Goal: Task Accomplishment & Management: Manage account settings

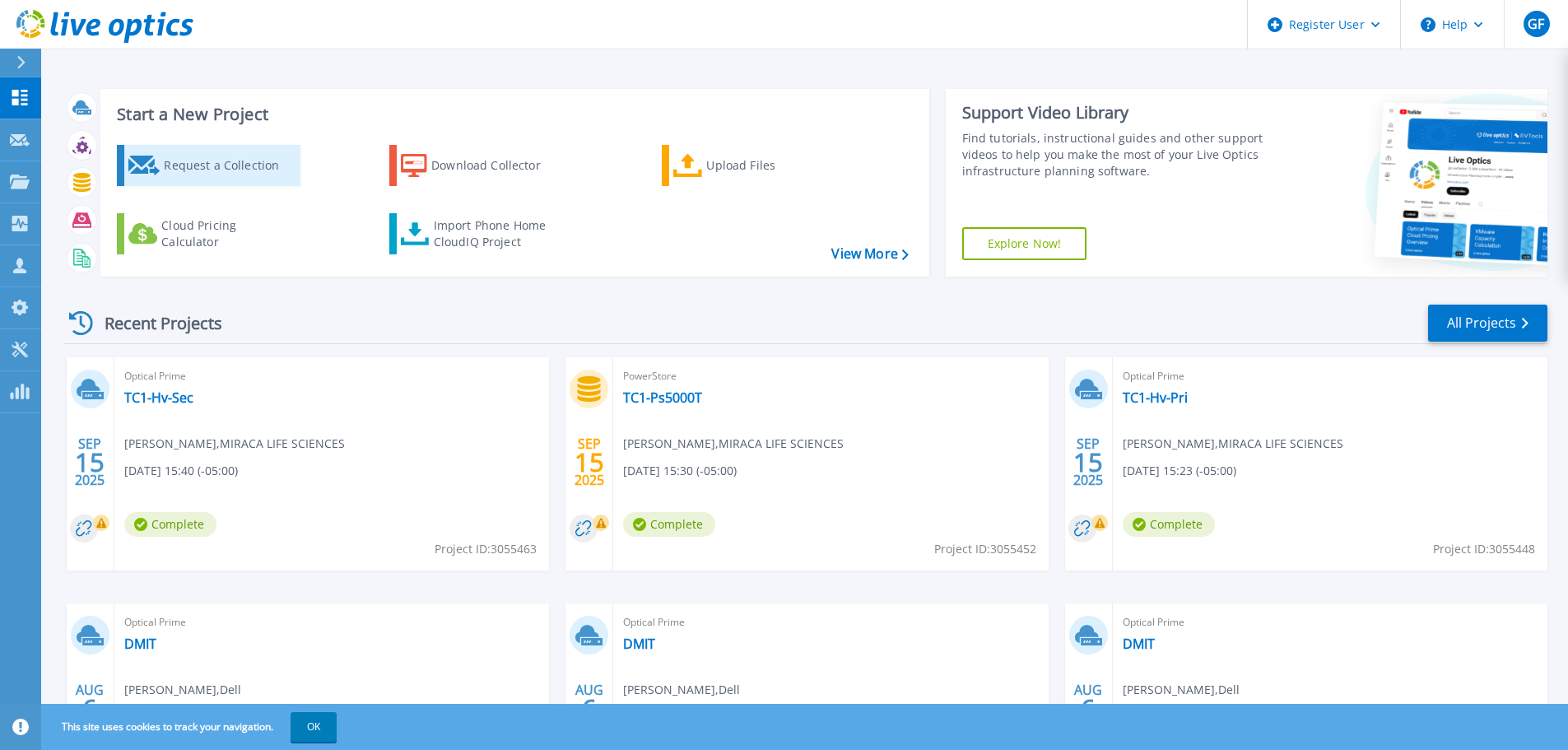
click at [228, 158] on div "Request a Collection" at bounding box center [230, 165] width 132 height 33
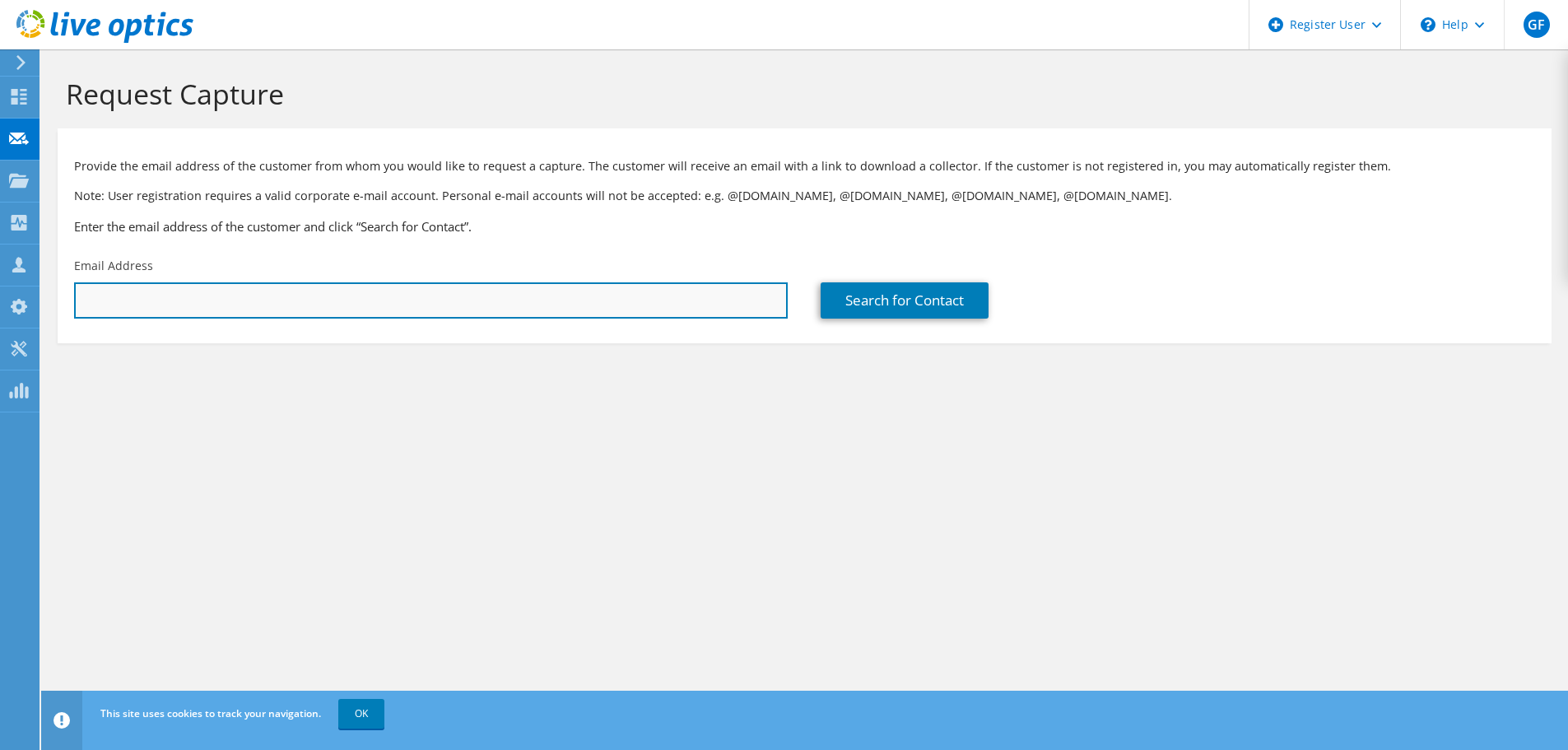
click at [344, 293] on input "text" at bounding box center [431, 301] width 713 height 36
type input "D"
click at [132, 298] on input "text" at bounding box center [431, 301] width 713 height 36
paste input "[EMAIL_ADDRESS][DOMAIN_NAME]"
type input "[EMAIL_ADDRESS][DOMAIN_NAME]"
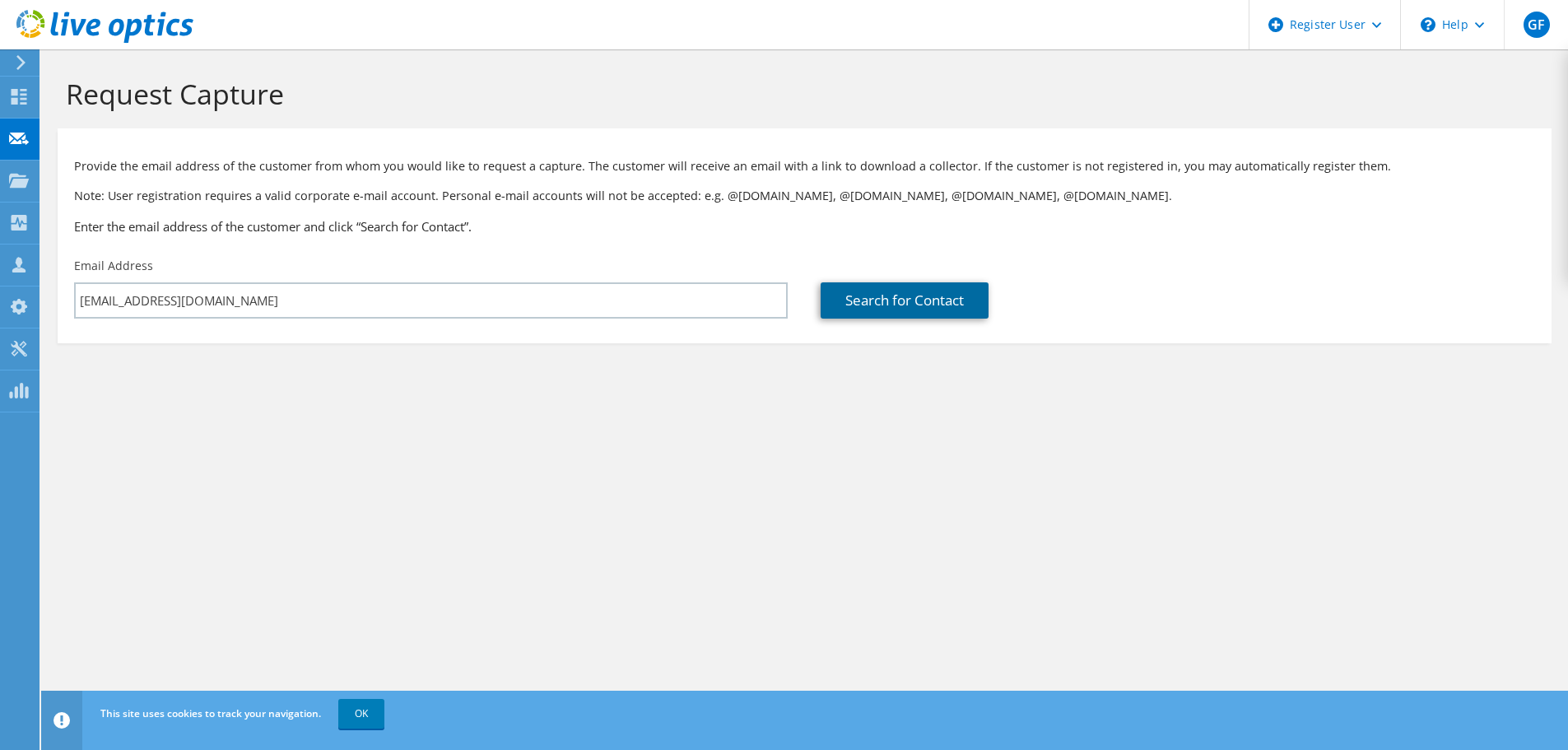
click at [910, 299] on link "Search for Contact" at bounding box center [904, 301] width 168 height 36
type input "[PERSON_NAME] BEAUTY CO"
type input "Dinesh"
type input "Mutha"
type input "[GEOGRAPHIC_DATA]"
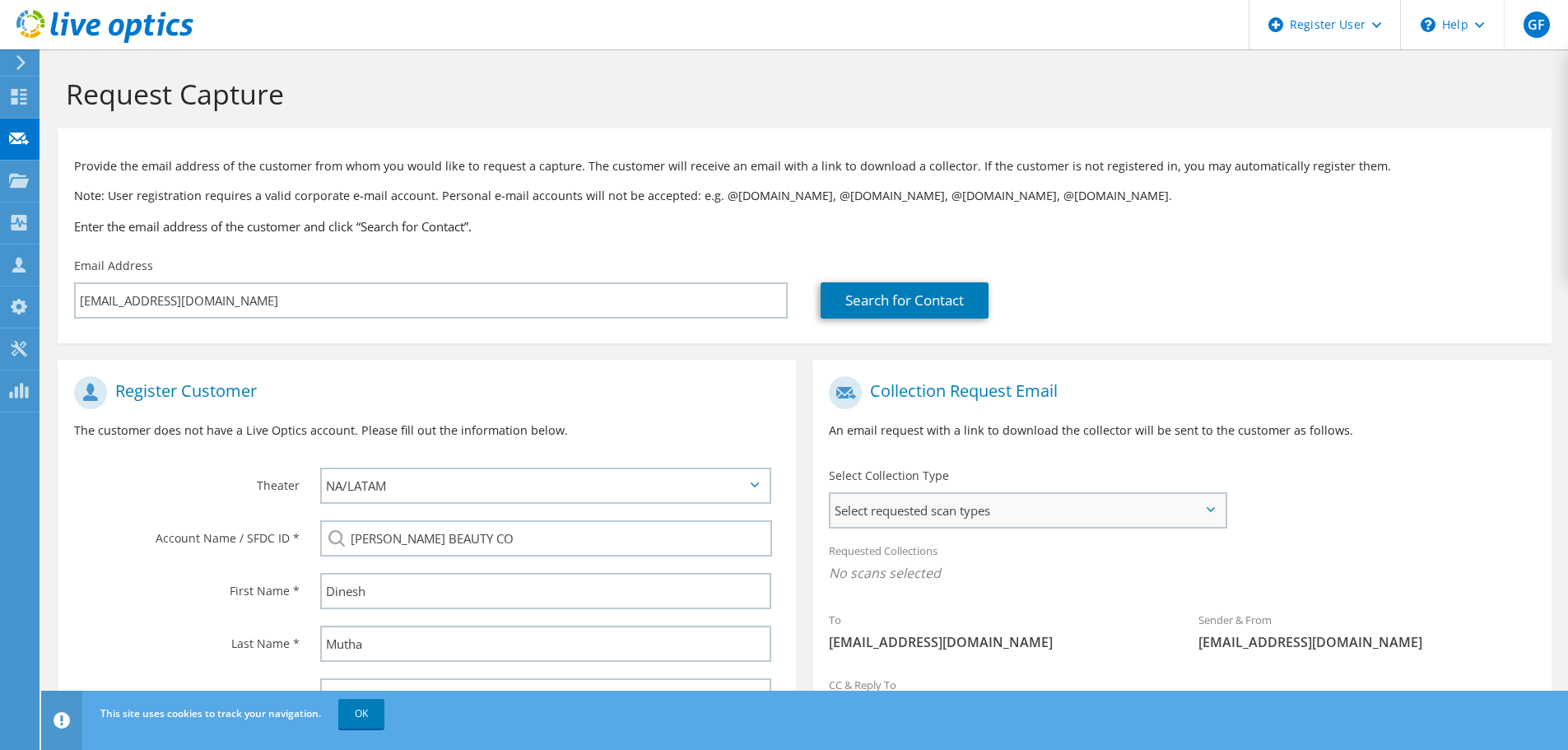
click at [949, 510] on span "Select requested scan types" at bounding box center [1028, 510] width 395 height 33
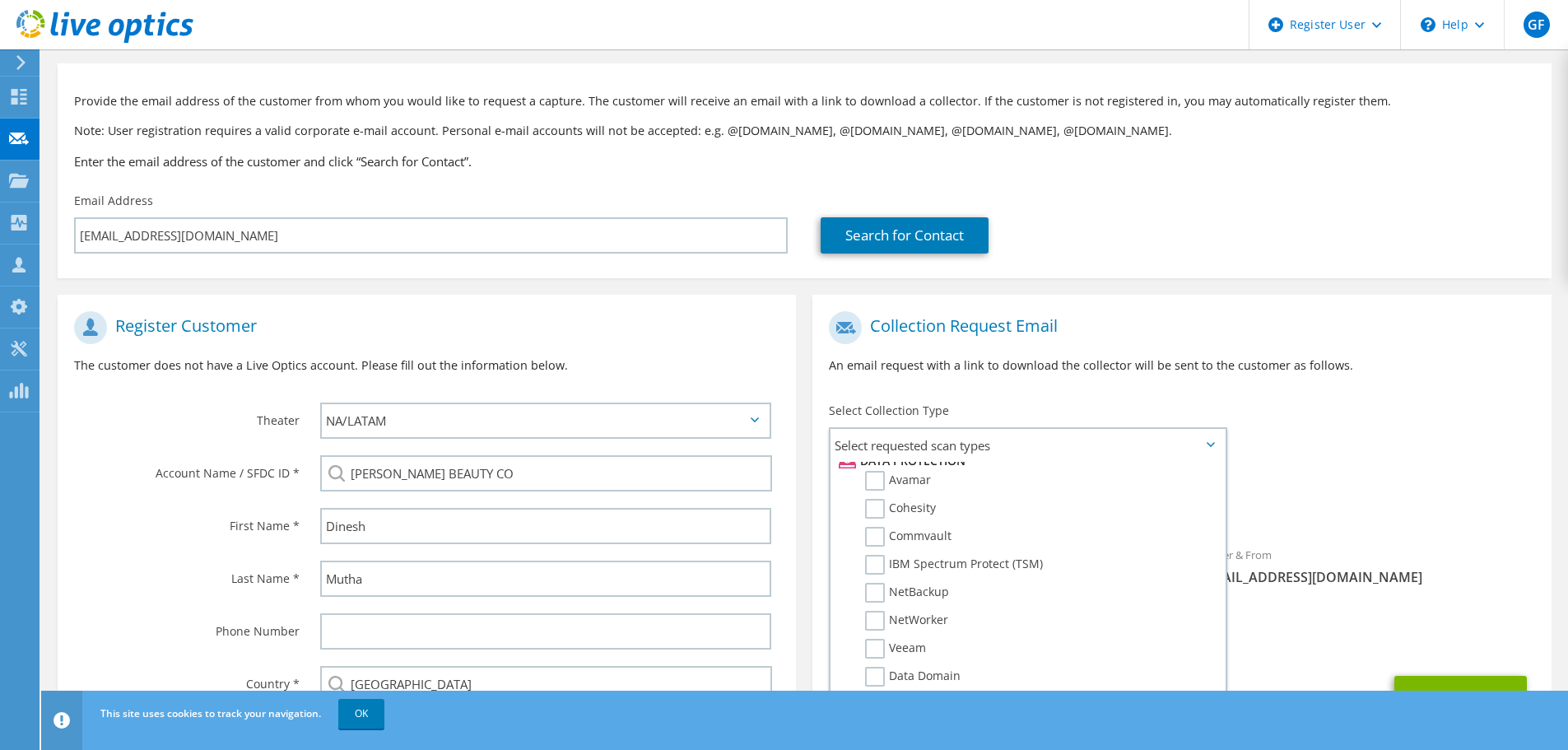
scroll to position [185, 0]
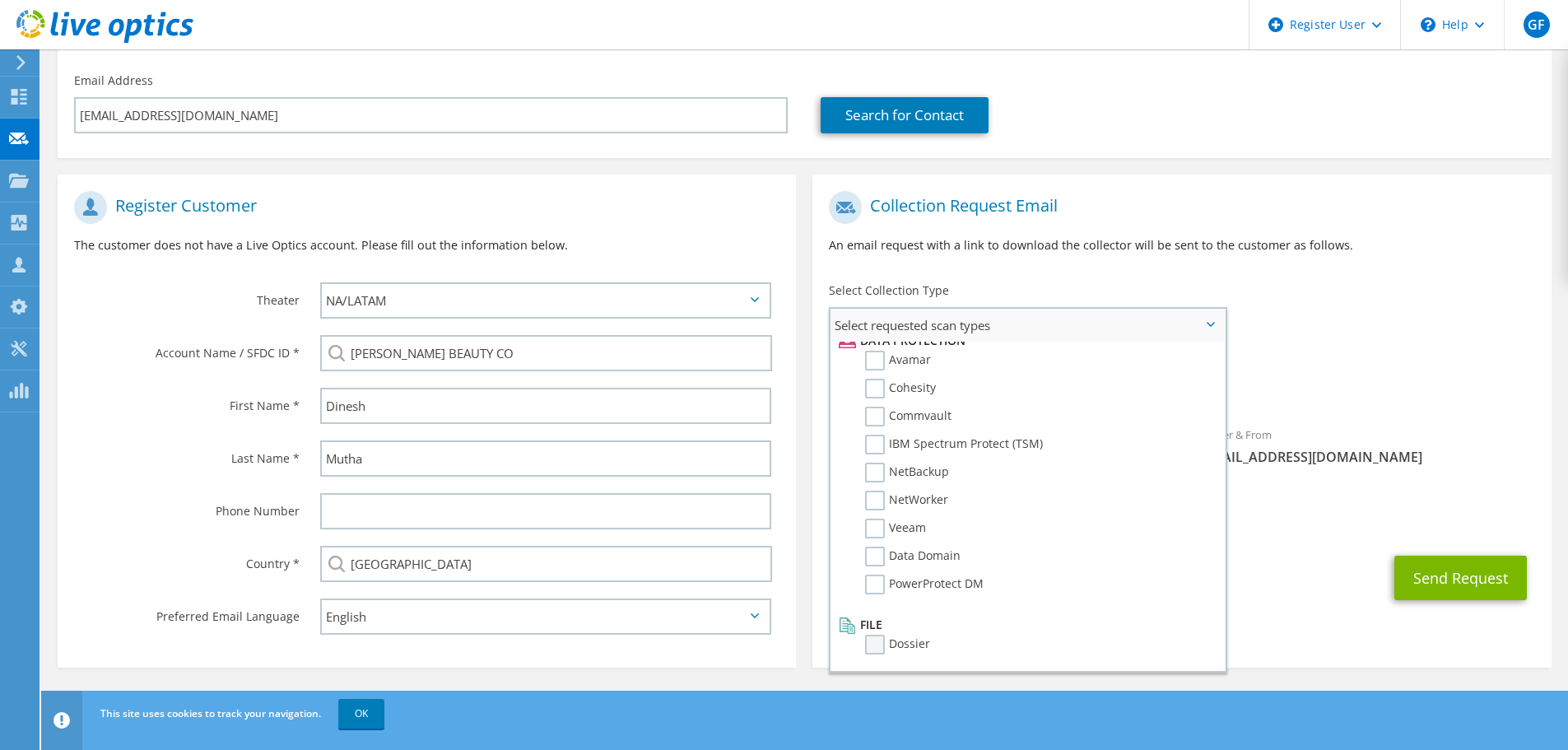
click at [880, 651] on label "Dossier" at bounding box center [898, 645] width 65 height 20
click at [0, 0] on input "Dossier" at bounding box center [0, 0] width 0 height 0
click at [1444, 439] on div "Sender & From [EMAIL_ADDRESS][DOMAIN_NAME]" at bounding box center [1367, 450] width 370 height 57
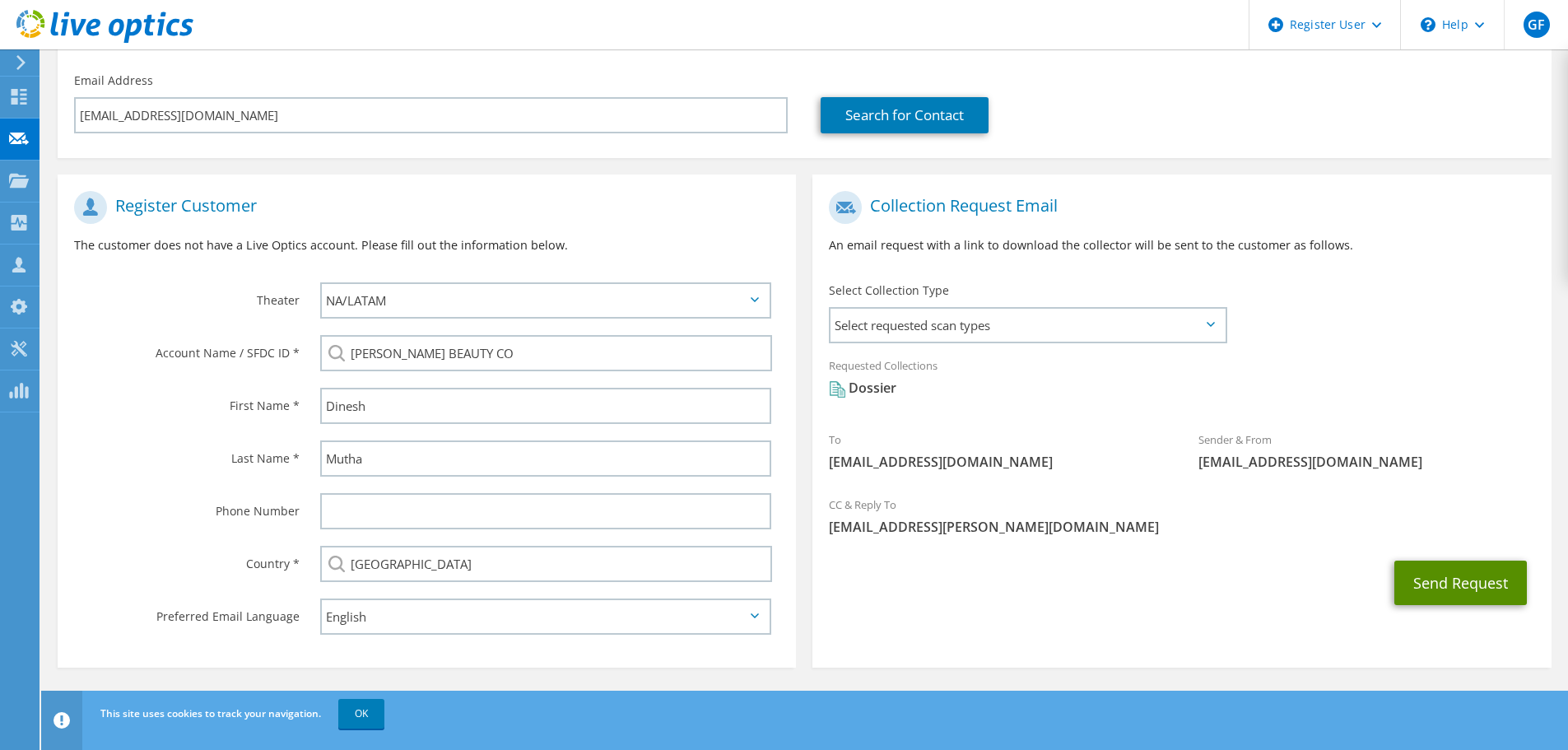
click at [1442, 577] on button "Send Request" at bounding box center [1461, 583] width 133 height 45
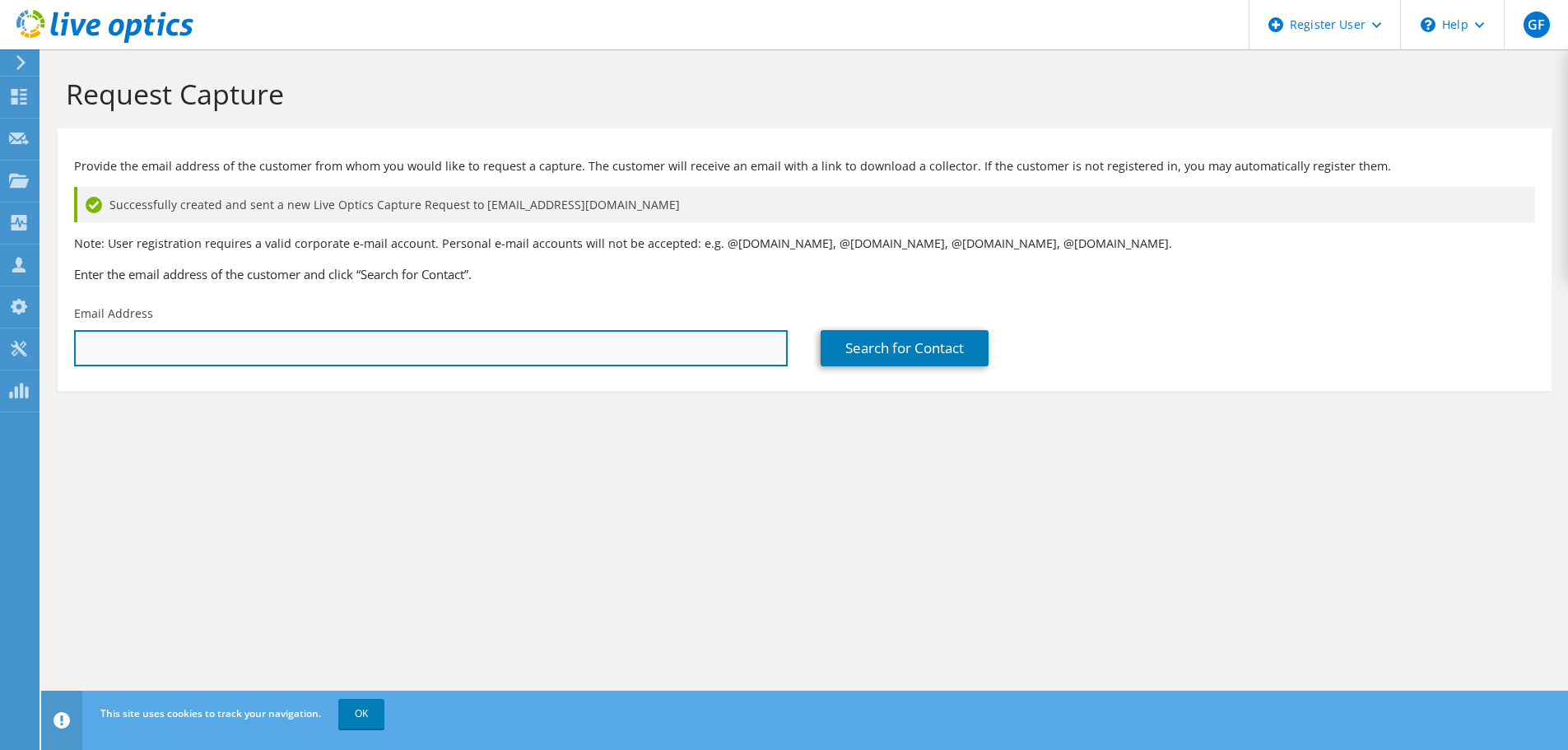
click at [176, 334] on input "text" at bounding box center [431, 349] width 713 height 36
paste input "[EMAIL_ADDRESS][DOMAIN_NAME]"
type input "[EMAIL_ADDRESS][DOMAIN_NAME]"
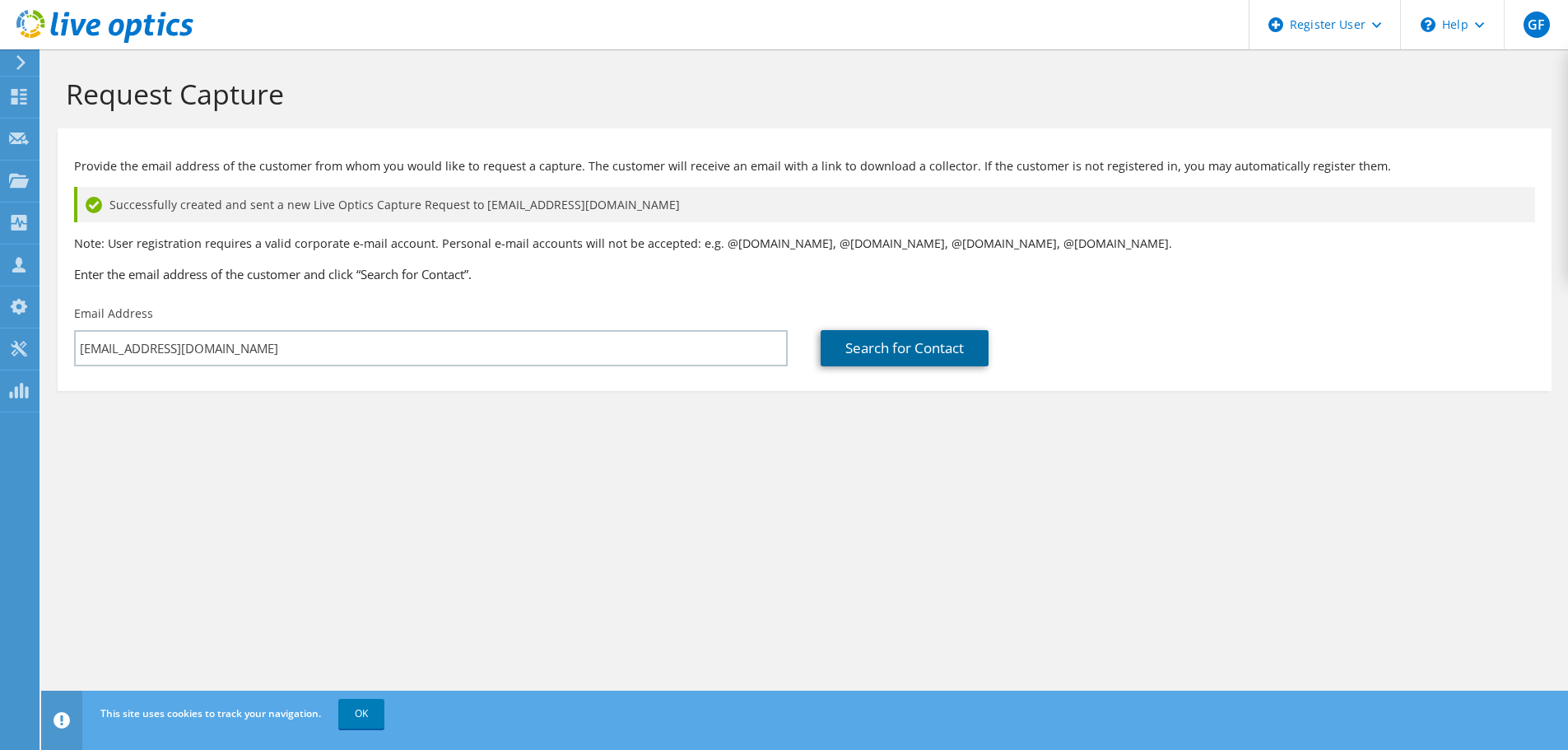
click at [932, 335] on link "Search for Contact" at bounding box center [904, 349] width 168 height 36
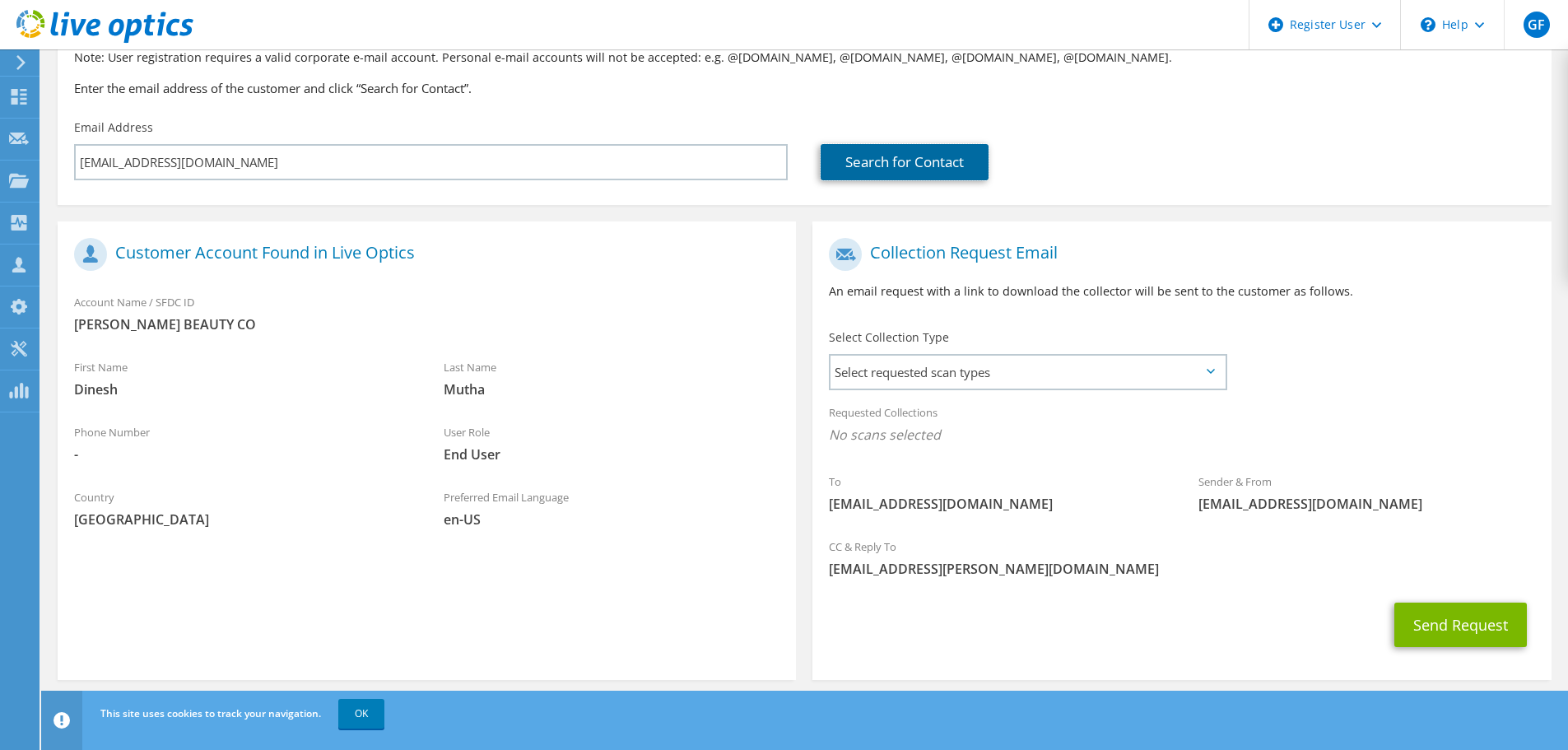
scroll to position [198, 0]
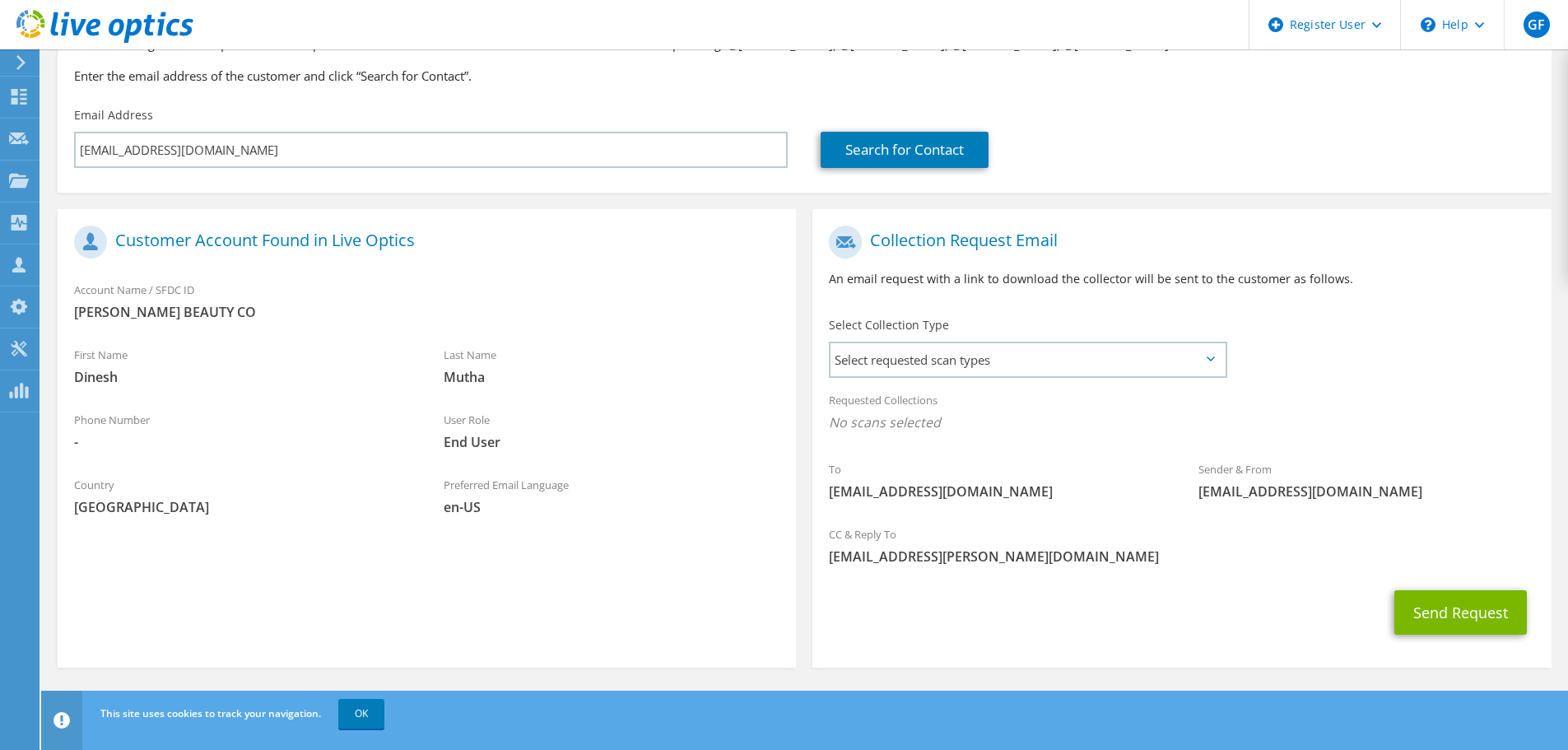
drag, startPoint x: 153, startPoint y: 435, endPoint x: 107, endPoint y: 379, distance: 72.5
click at [150, 431] on div "Phone Number -" at bounding box center [243, 431] width 370 height 57
drag, startPoint x: 106, startPoint y: 379, endPoint x: 144, endPoint y: 368, distance: 39.6
click at [144, 368] on span "Dinesh" at bounding box center [243, 377] width 337 height 18
click at [208, 263] on div "Customer Account Found in Live Optics" at bounding box center [427, 244] width 738 height 55
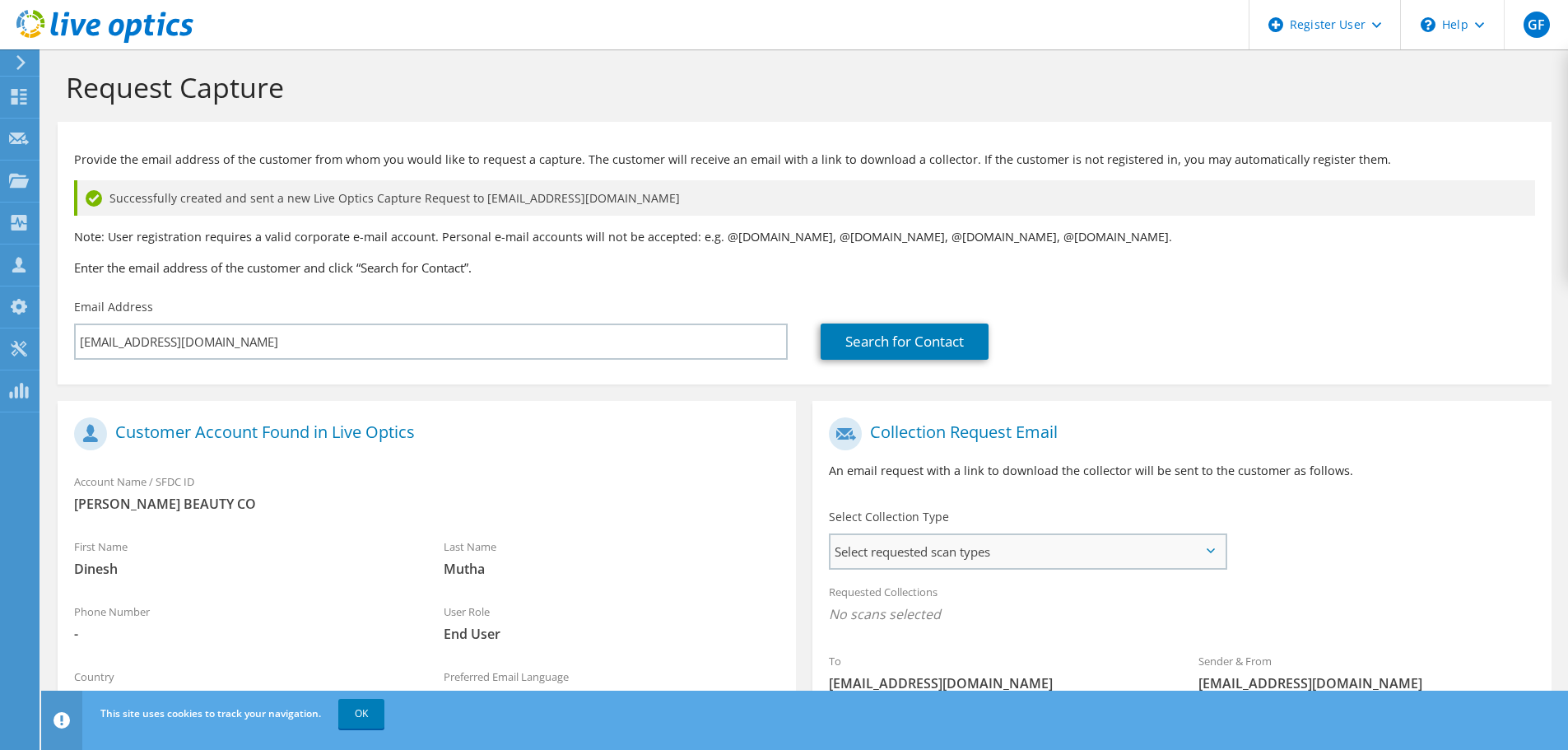
scroll to position [0, 0]
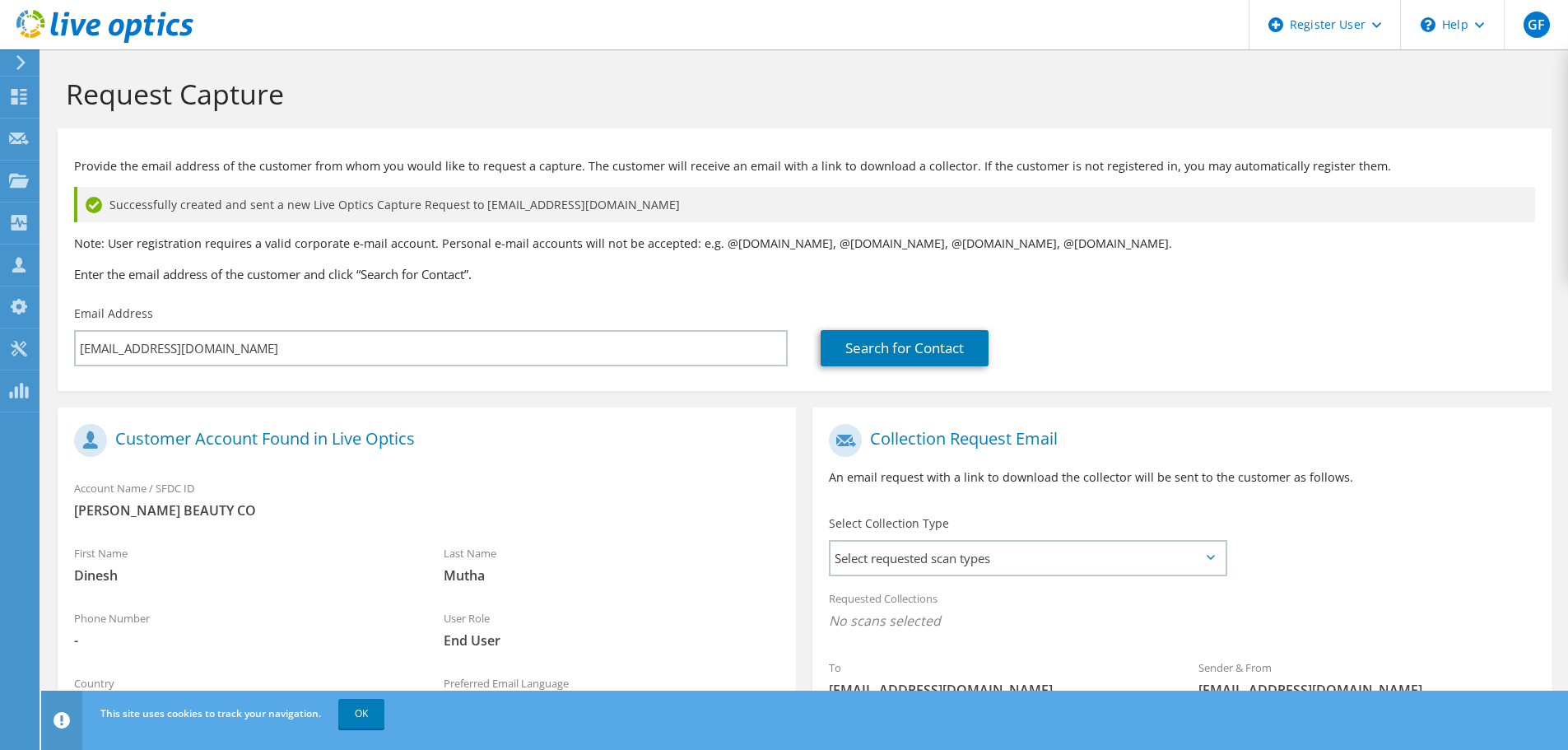
drag, startPoint x: 544, startPoint y: 178, endPoint x: 598, endPoint y: 178, distance: 54.0
click at [598, 178] on div "Provide the email address of the customer from whom you would like to request a…" at bounding box center [805, 217] width 1495 height 160
drag, startPoint x: 538, startPoint y: 164, endPoint x: 124, endPoint y: 147, distance: 414.3
click at [124, 147] on div "Provide the email address of the customer from whom you would like to request a…" at bounding box center [805, 217] width 1495 height 160
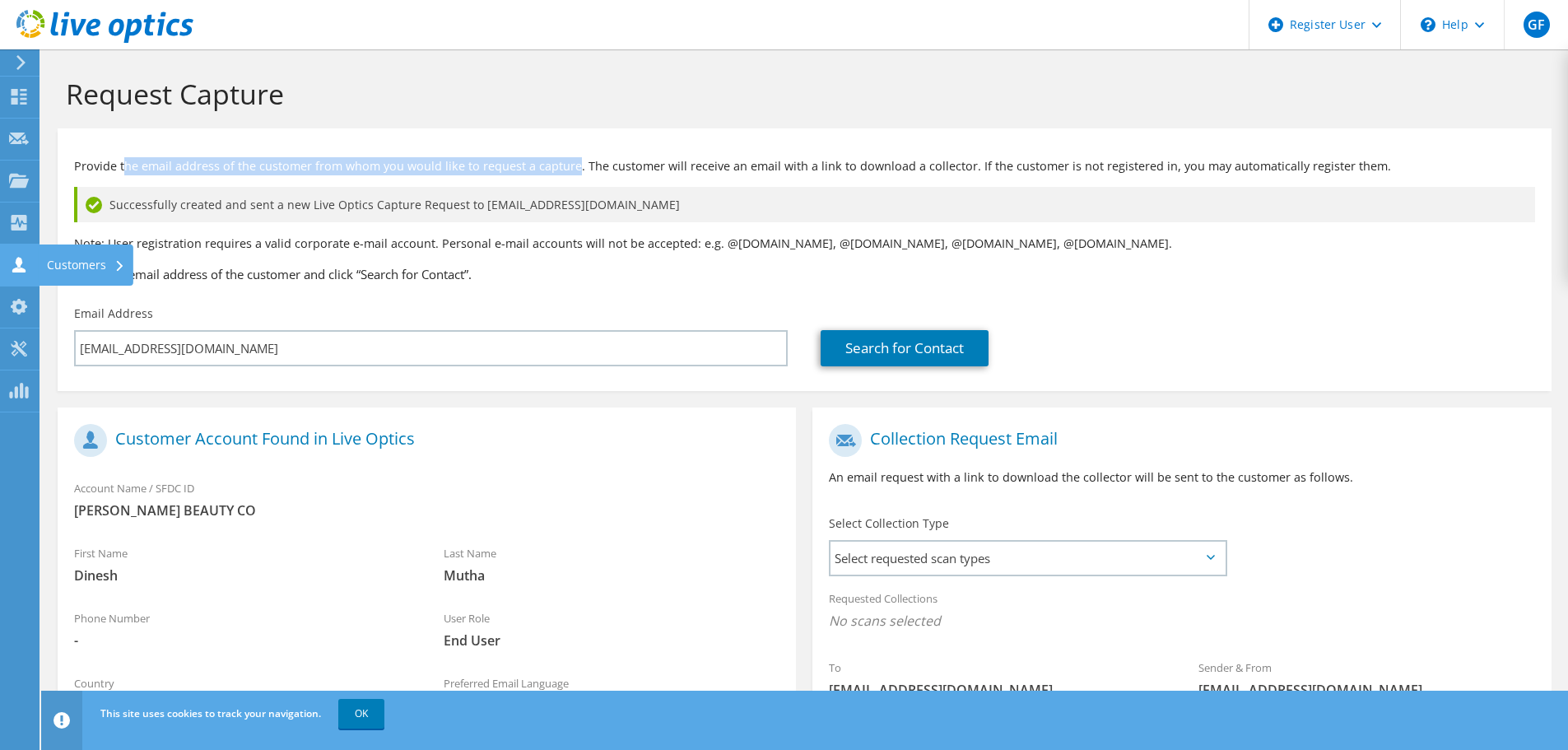
click at [24, 263] on icon at bounding box center [19, 264] width 20 height 16
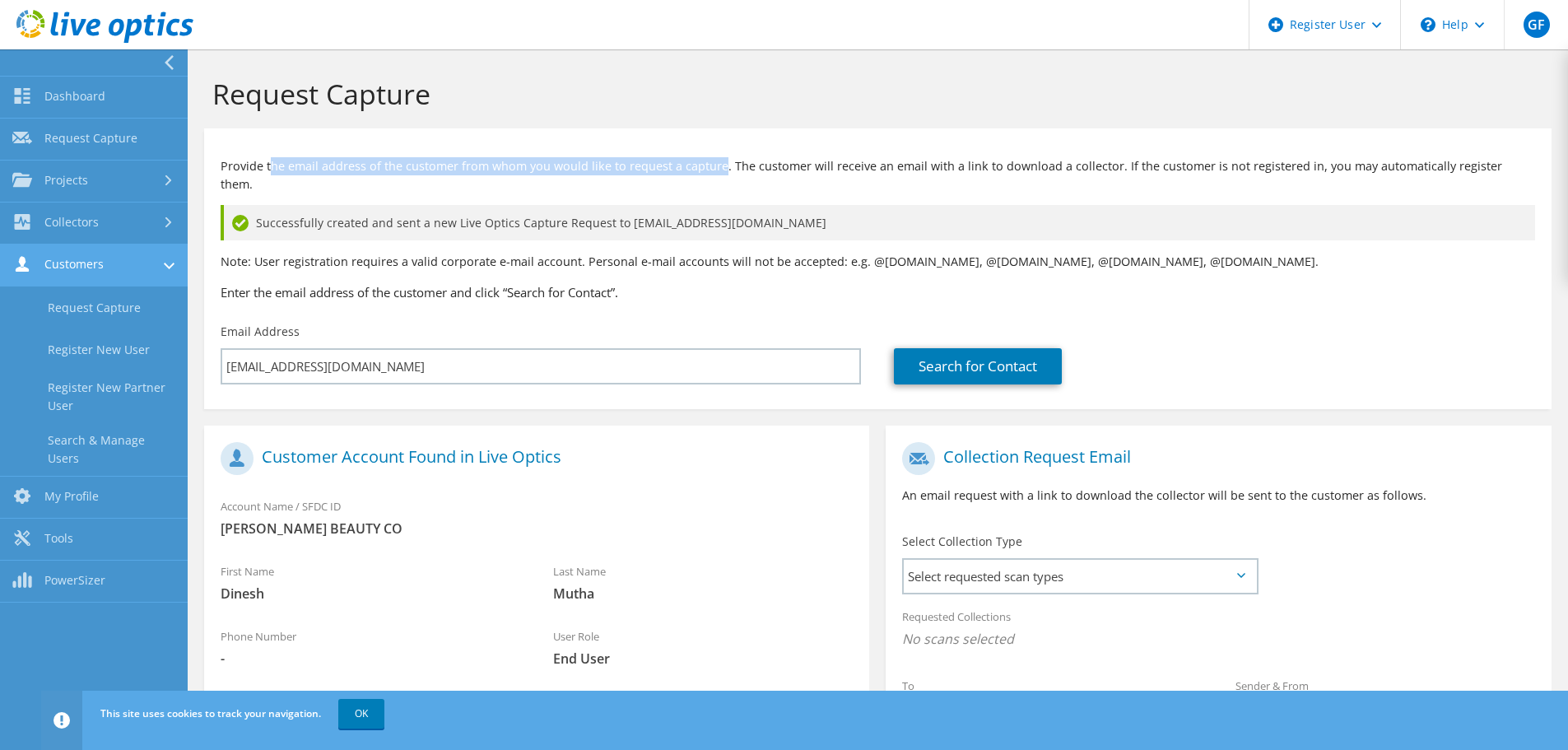
click at [93, 258] on link "Customers" at bounding box center [93, 265] width 187 height 42
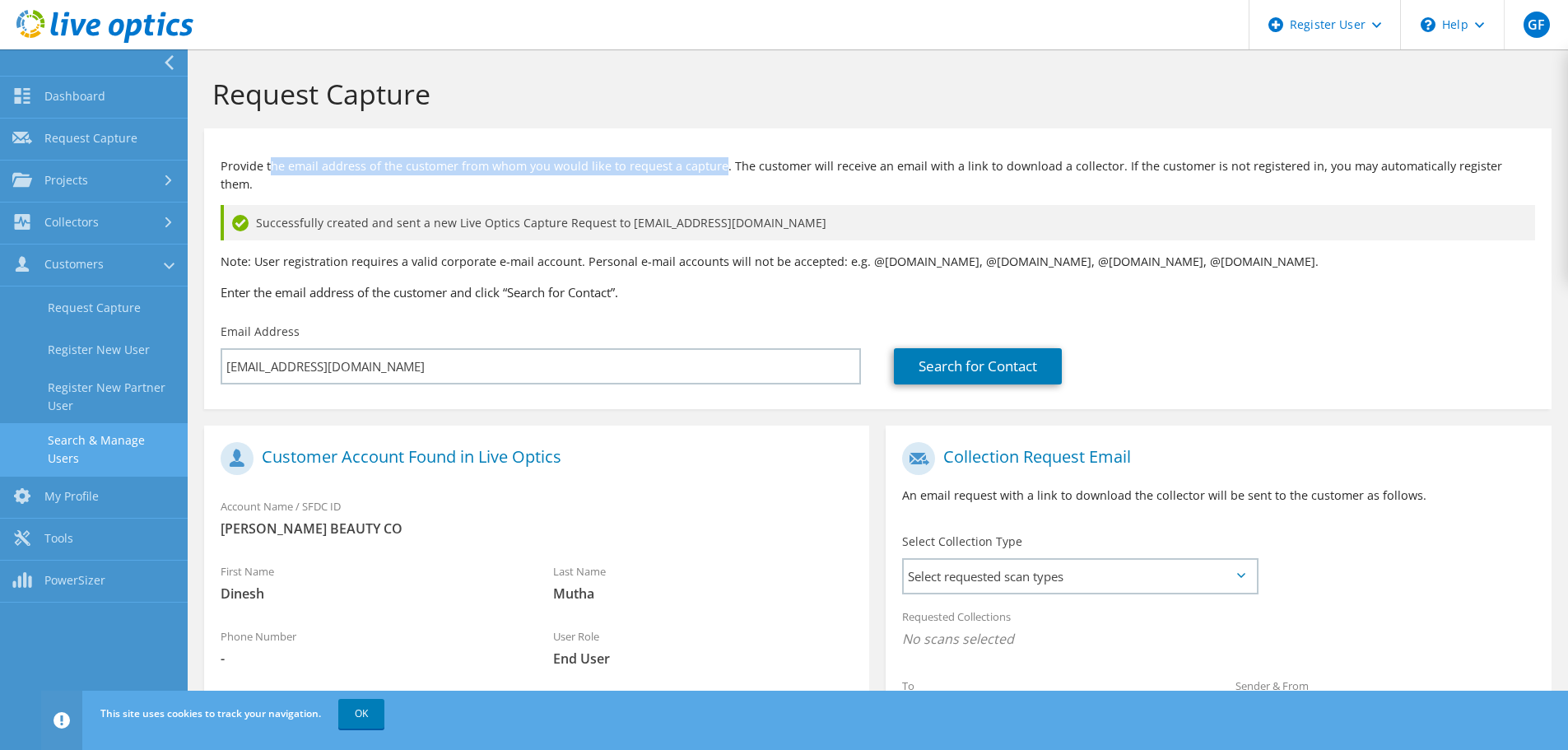
click at [127, 449] on link "Search & Manage Users" at bounding box center [93, 449] width 187 height 53
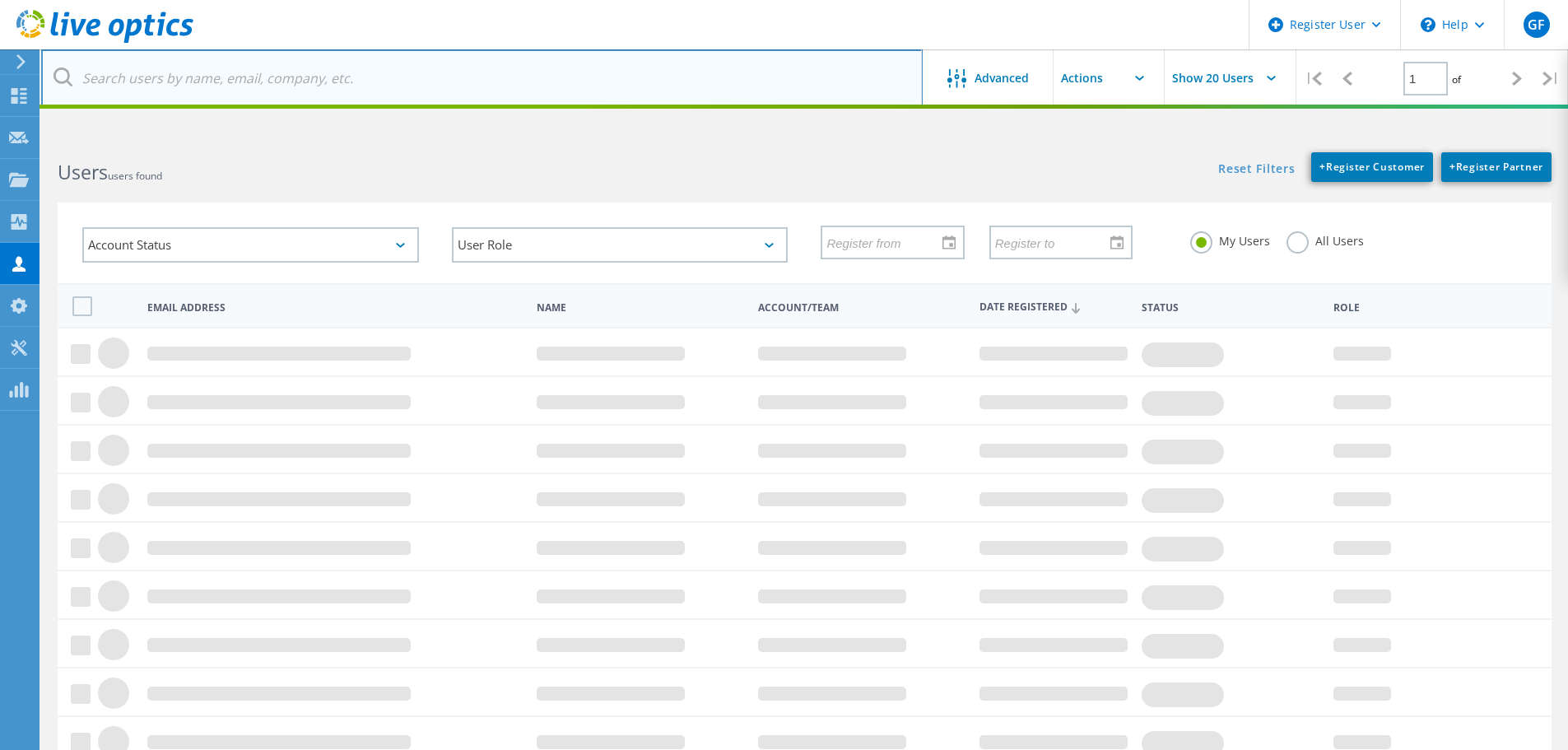
click at [212, 83] on input "text" at bounding box center [482, 78] width 882 height 58
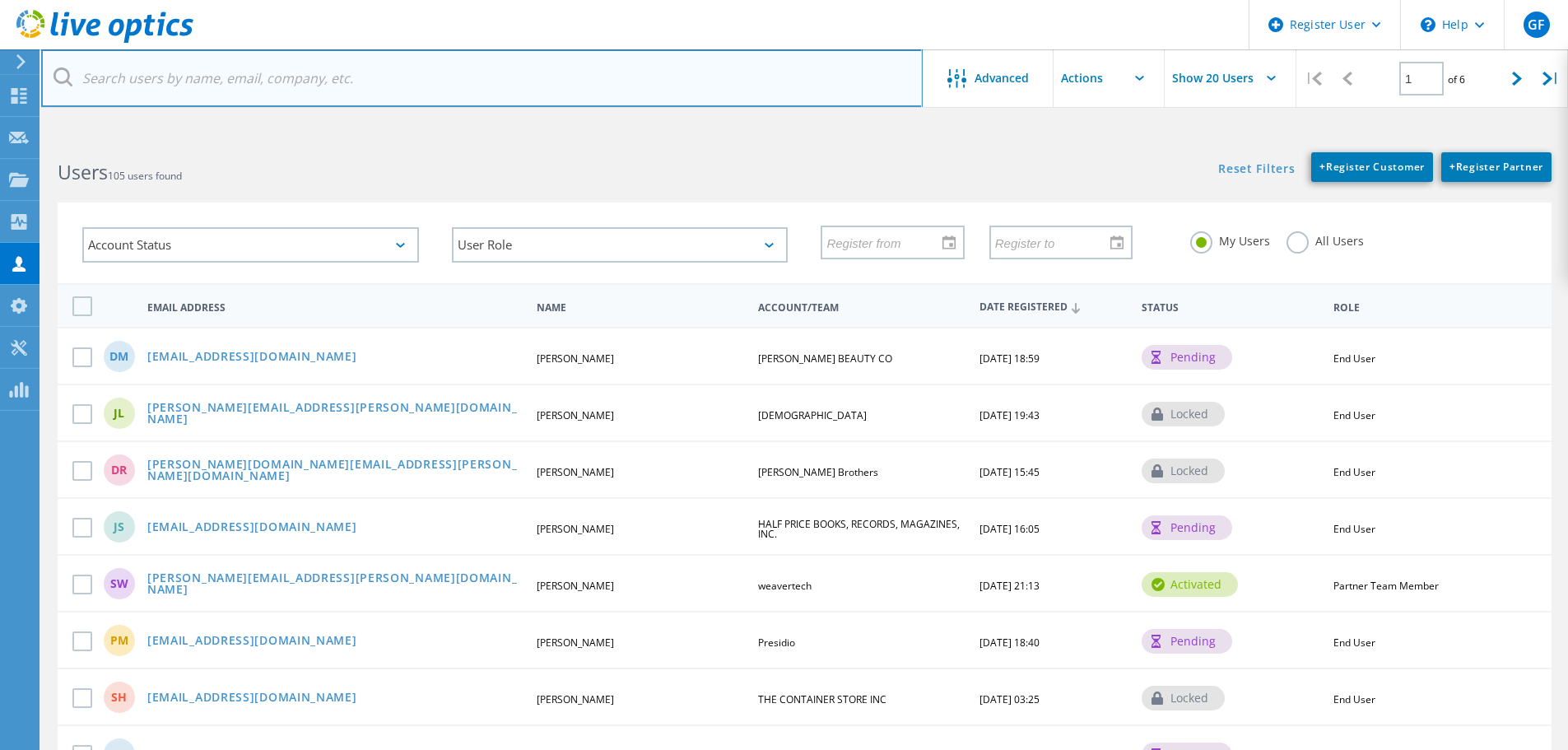
paste input "[EMAIL_ADDRESS][DOMAIN_NAME]"
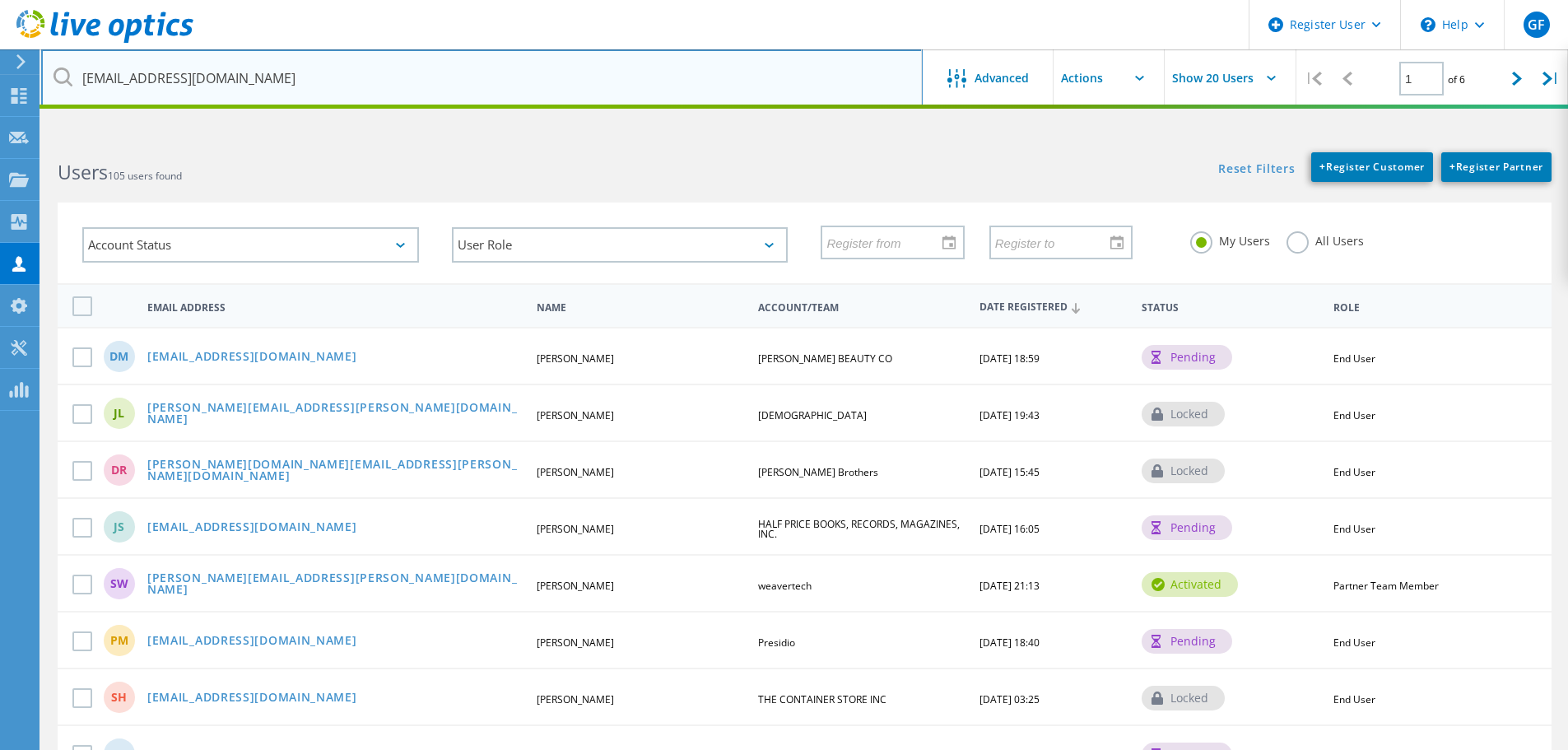
type input "[EMAIL_ADDRESS][DOMAIN_NAME]"
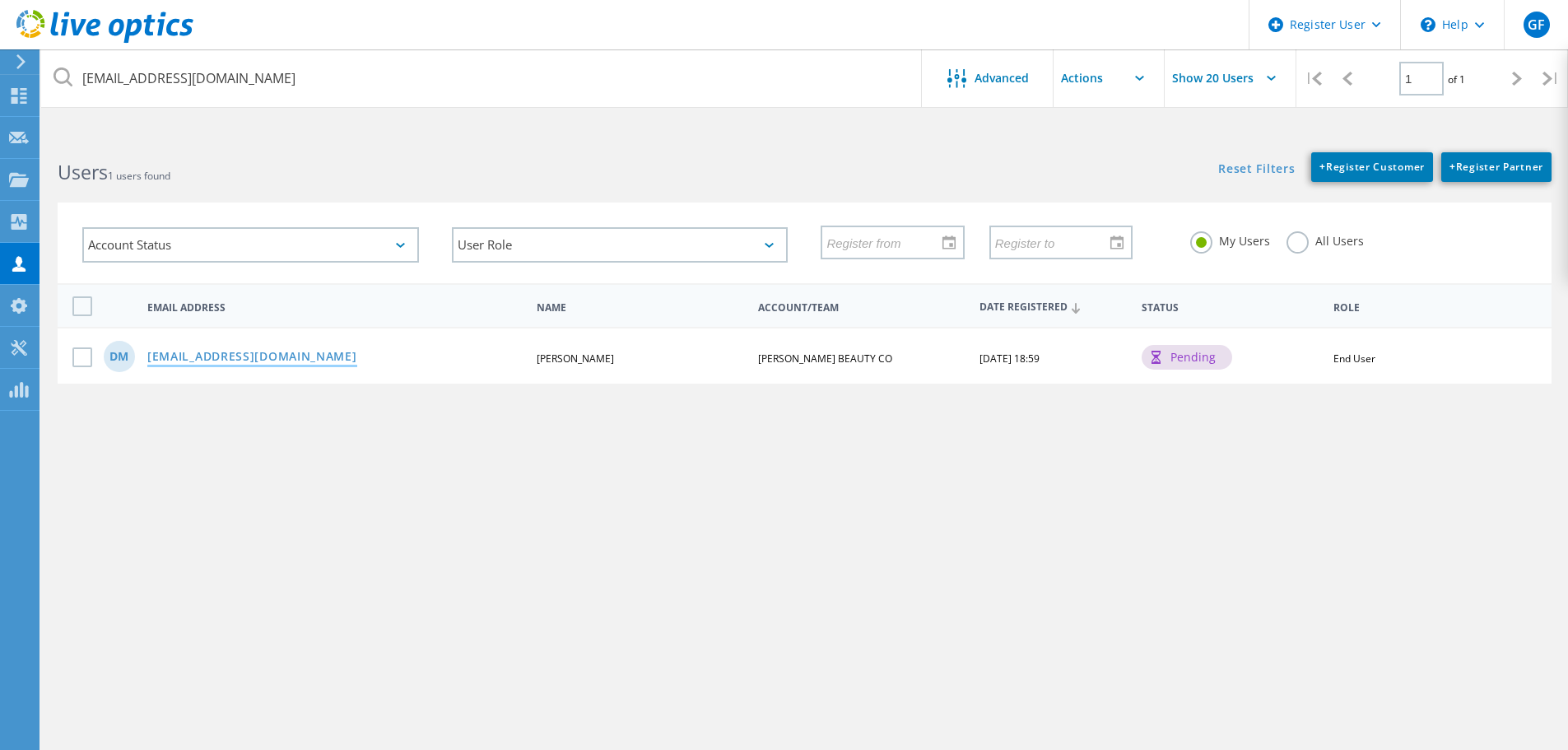
click at [260, 356] on link "[EMAIL_ADDRESS][DOMAIN_NAME]" at bounding box center [252, 358] width 210 height 14
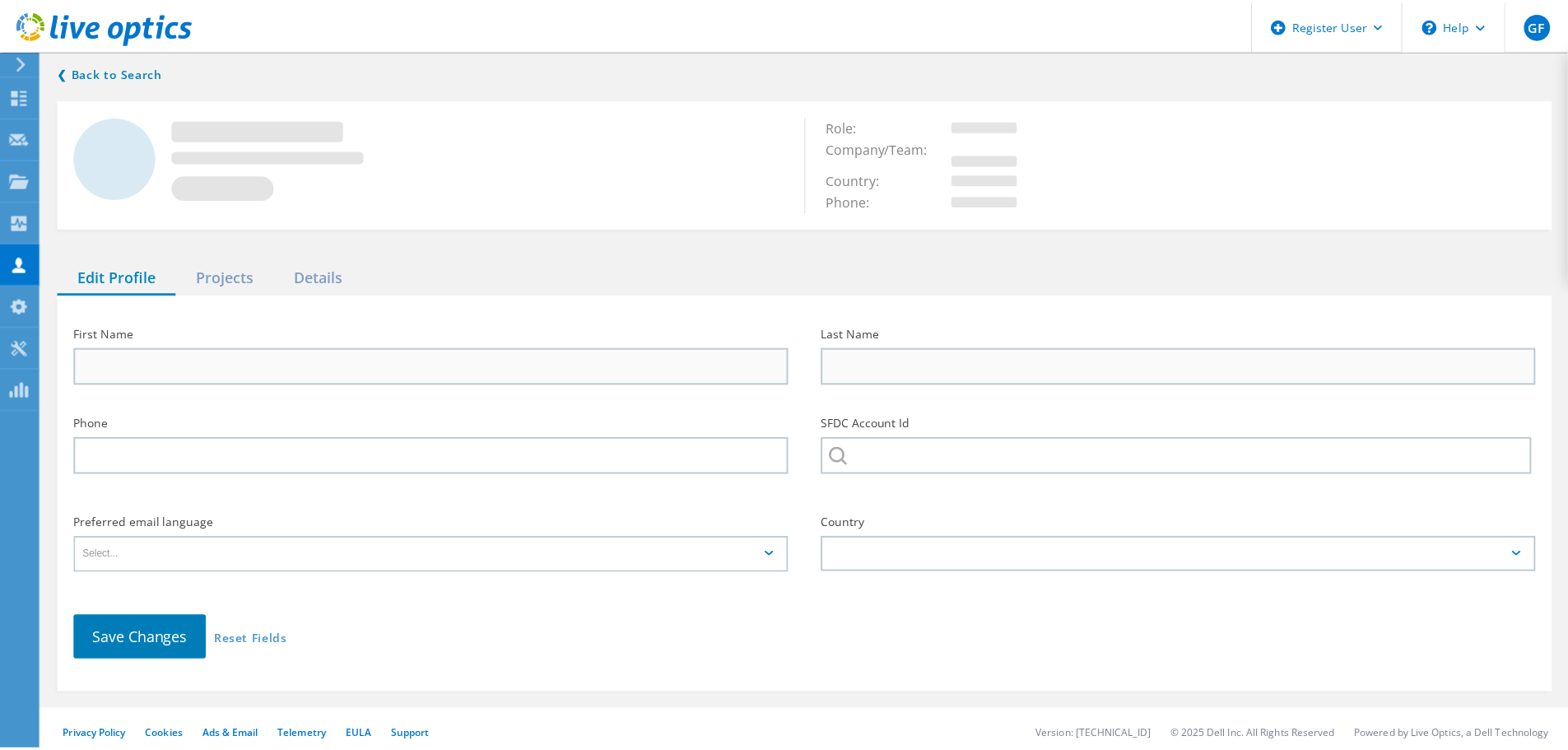
type input "Dinesh"
type input "Mutha"
type input "[PERSON_NAME] BEAUTY CO"
type input "English"
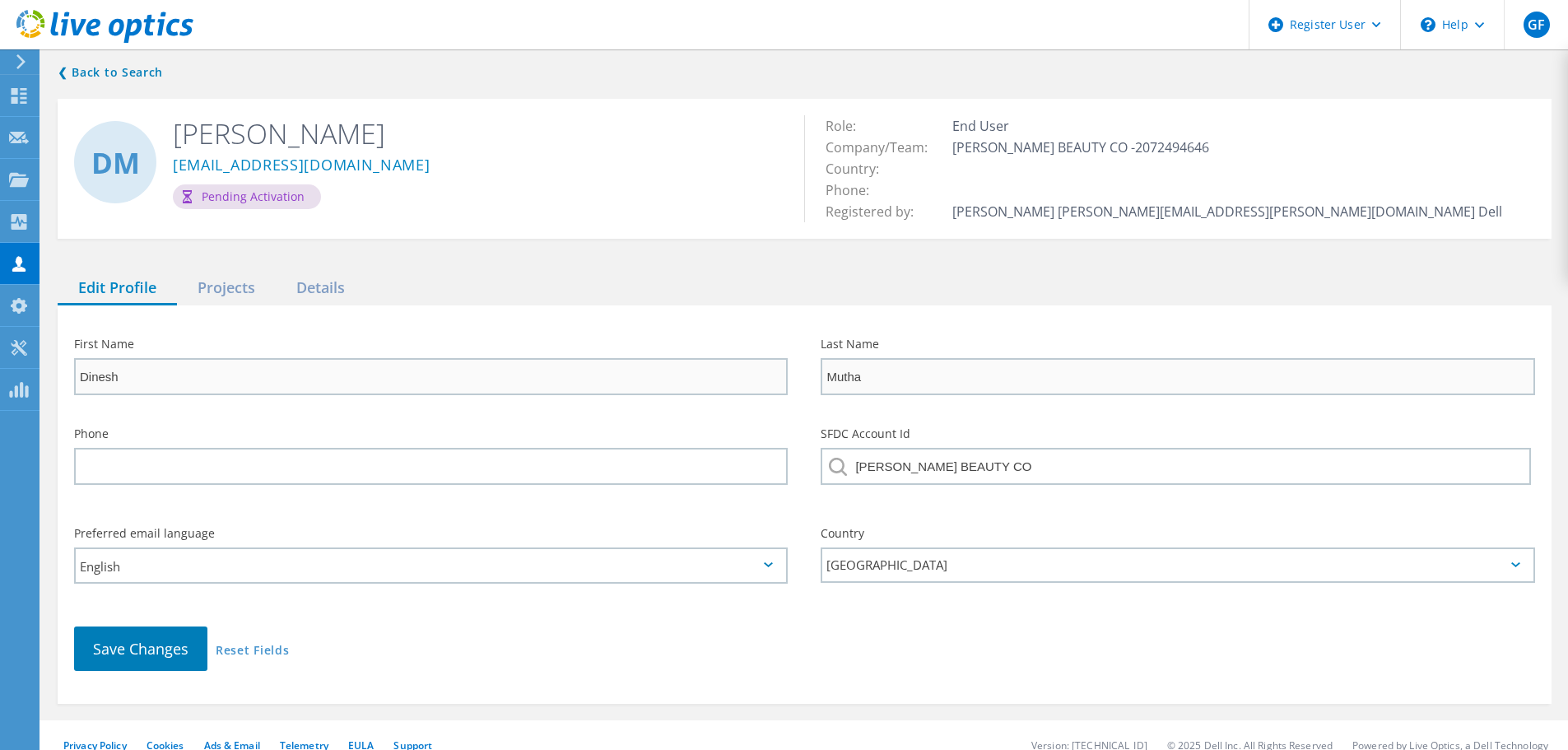
click at [1029, 173] on td at bounding box center [1228, 169] width 558 height 21
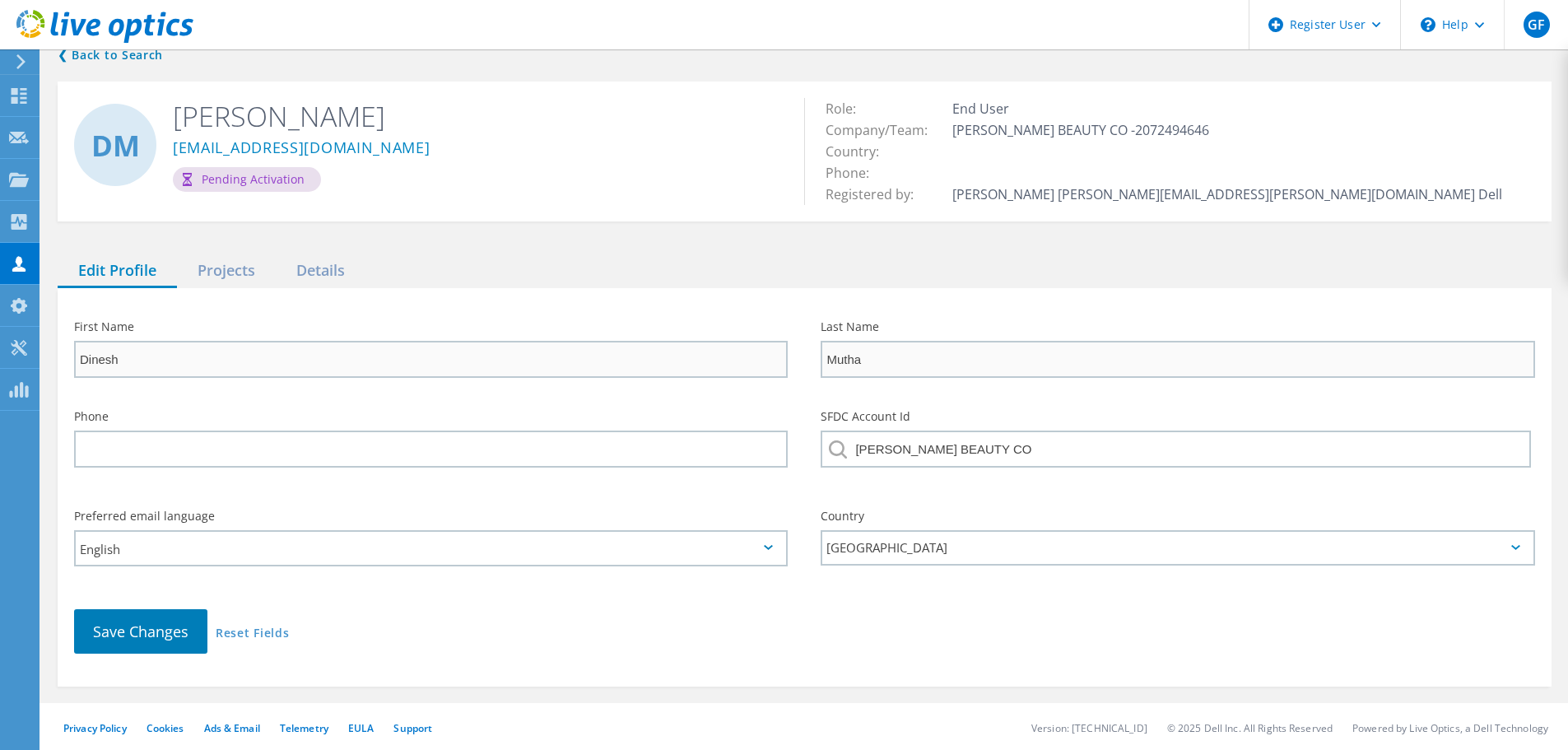
scroll to position [20, 0]
click at [0, 337] on html "Register User \n Help Explore Helpful Articles Contact Support GF Dell User Gra…" at bounding box center [784, 365] width 1568 height 770
click at [229, 629] on link "Reset Fields" at bounding box center [252, 632] width 73 height 14
click at [415, 337] on div "First Name Dinesh" at bounding box center [431, 347] width 713 height 57
click at [254, 337] on div "First Name Dinesh" at bounding box center [431, 347] width 713 height 57
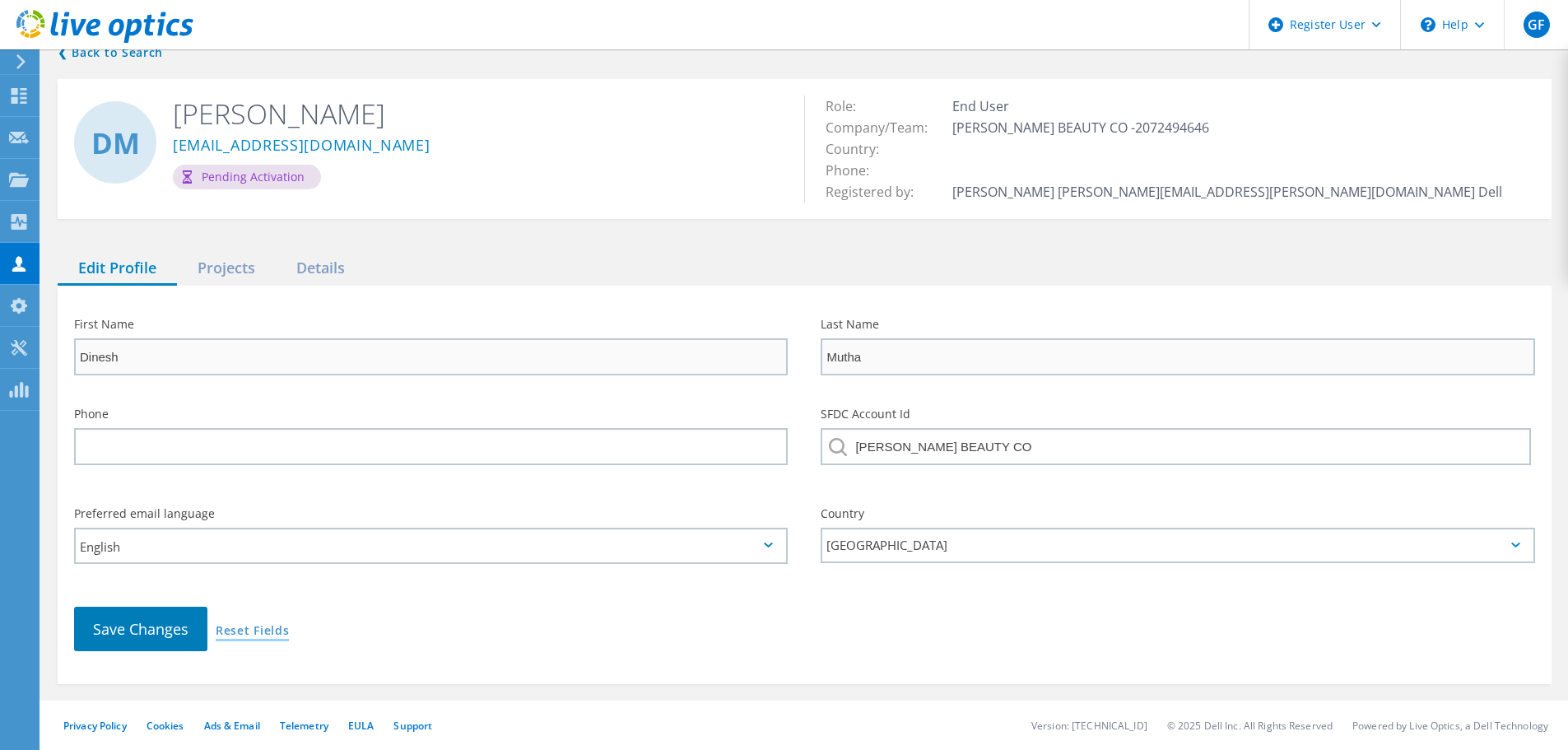
click at [275, 628] on link "Reset Fields" at bounding box center [252, 632] width 73 height 14
click at [238, 625] on link "Reset Fields" at bounding box center [252, 632] width 73 height 14
click at [239, 632] on link "Reset Fields" at bounding box center [252, 632] width 73 height 14
click at [237, 617] on div "Save Changes Reset Fields" at bounding box center [805, 629] width 1495 height 78
click at [329, 287] on div "First Name Dinesh Last Name Mutha Phone SFDC Account Id SALLY BEAUTY CO Preferr…" at bounding box center [805, 485] width 1495 height 399
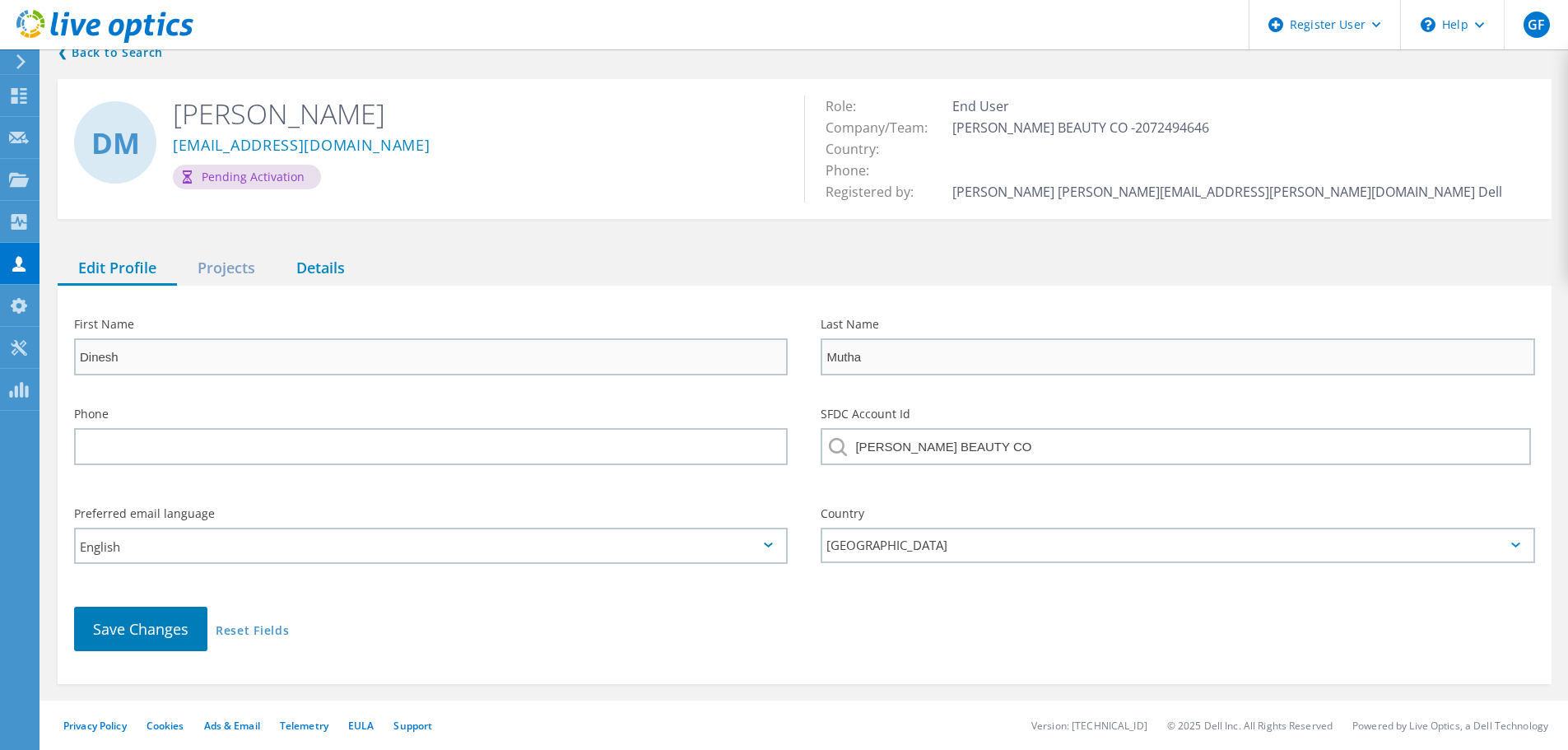
click at [307, 270] on div "Details" at bounding box center [320, 268] width 90 height 34
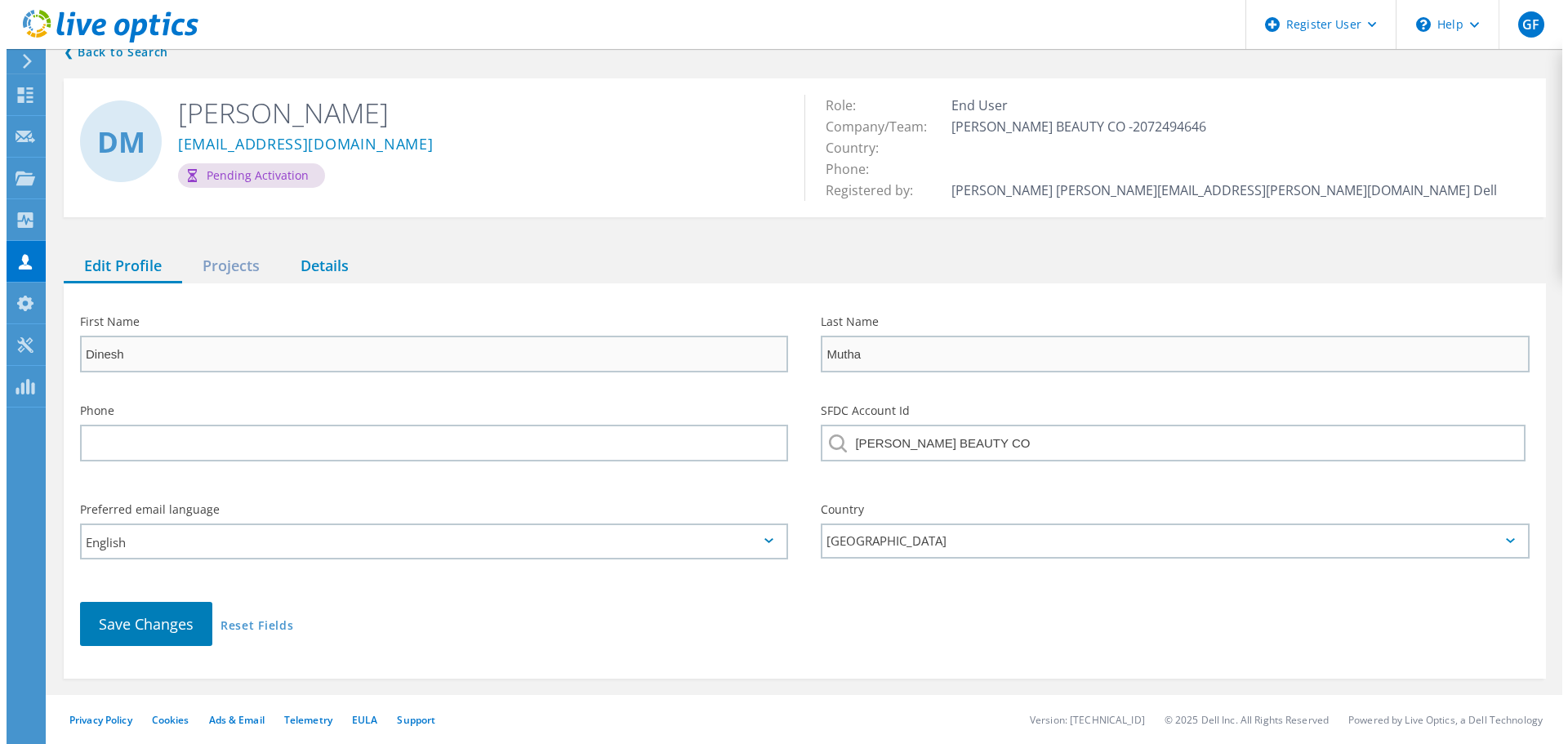
scroll to position [0, 0]
